Goal: Navigation & Orientation: Find specific page/section

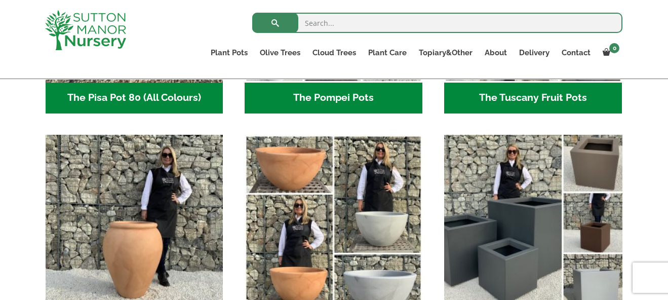
scroll to position [912, 0]
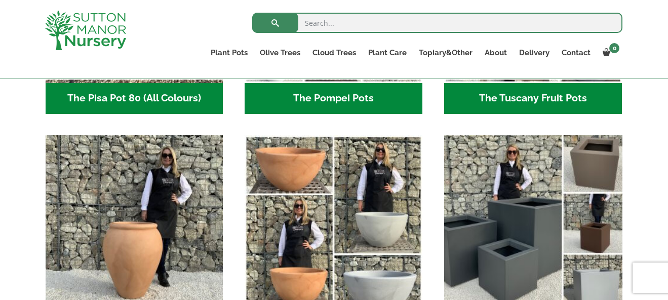
click at [537, 254] on img "Visit product category The Venice Cube Pots" at bounding box center [533, 224] width 186 height 186
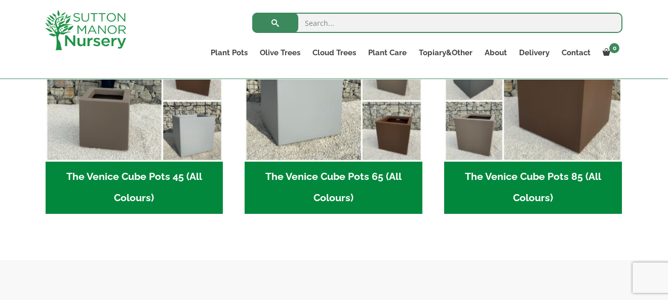
scroll to position [285, 0]
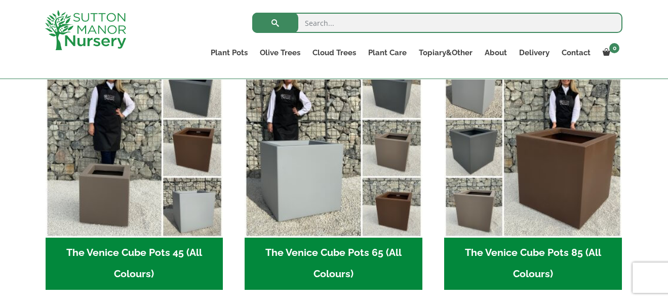
click at [548, 251] on h2 "The Venice Cube Pots 85 (All Colours) (4)" at bounding box center [533, 264] width 178 height 53
click at [305, 241] on h2 "The Venice Cube Pots 65 (All Colours) (4)" at bounding box center [334, 264] width 178 height 53
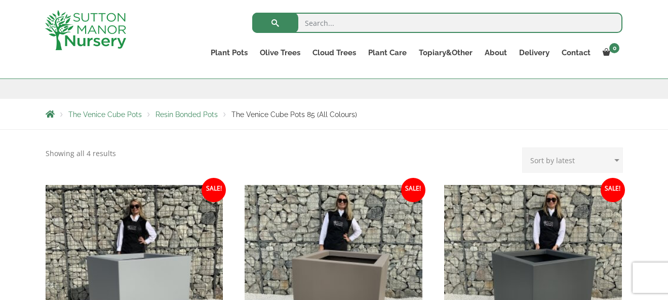
scroll to position [152, 0]
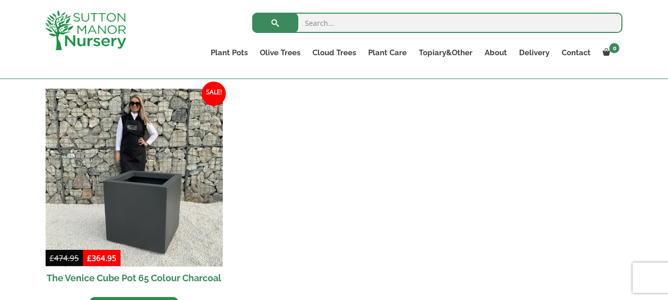
scroll to position [589, 0]
